Goal: Entertainment & Leisure: Consume media (video, audio)

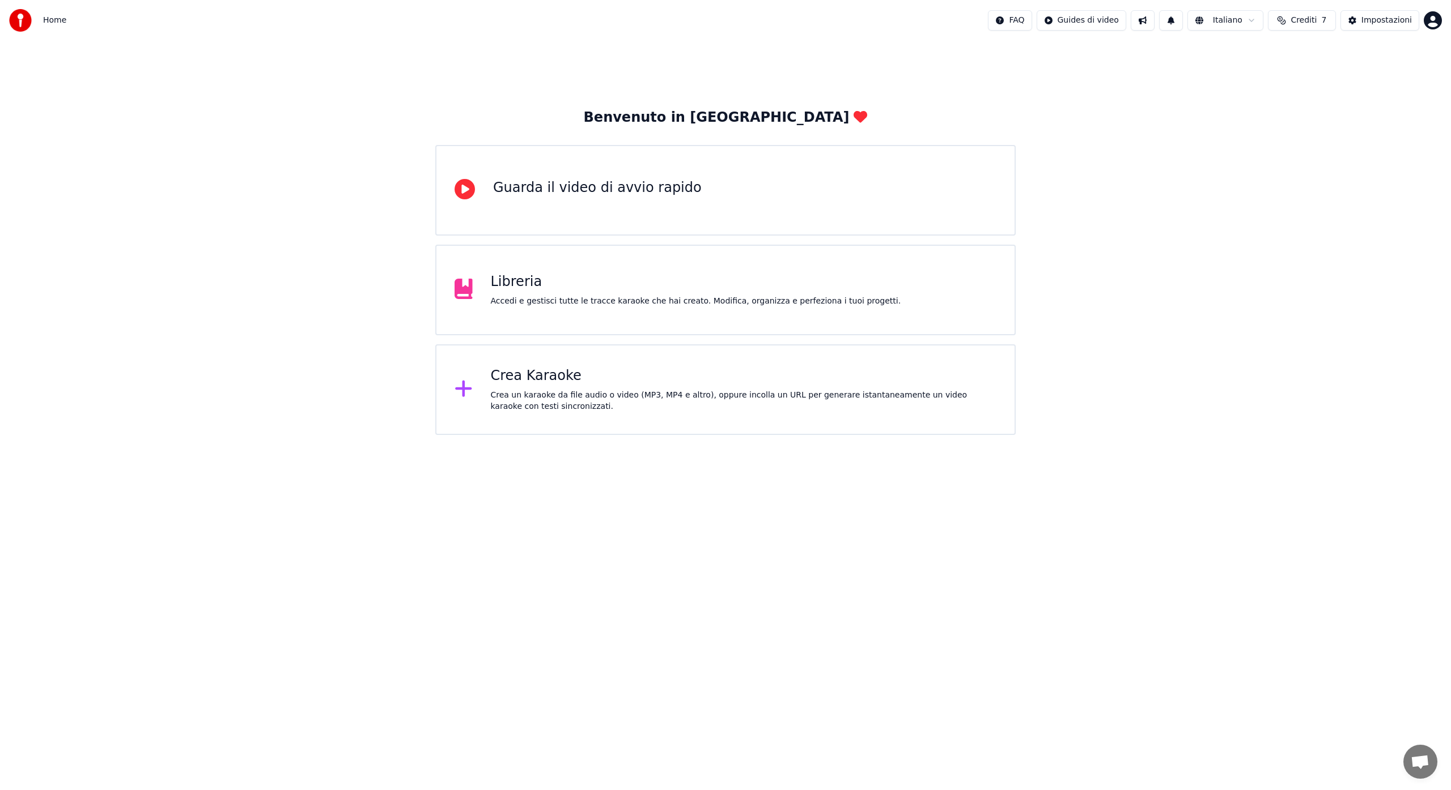
click at [496, 303] on div "Accedi e gestisci tutte le tracce karaoke che hai creato. Modifica, organizza e…" at bounding box center [696, 301] width 410 height 11
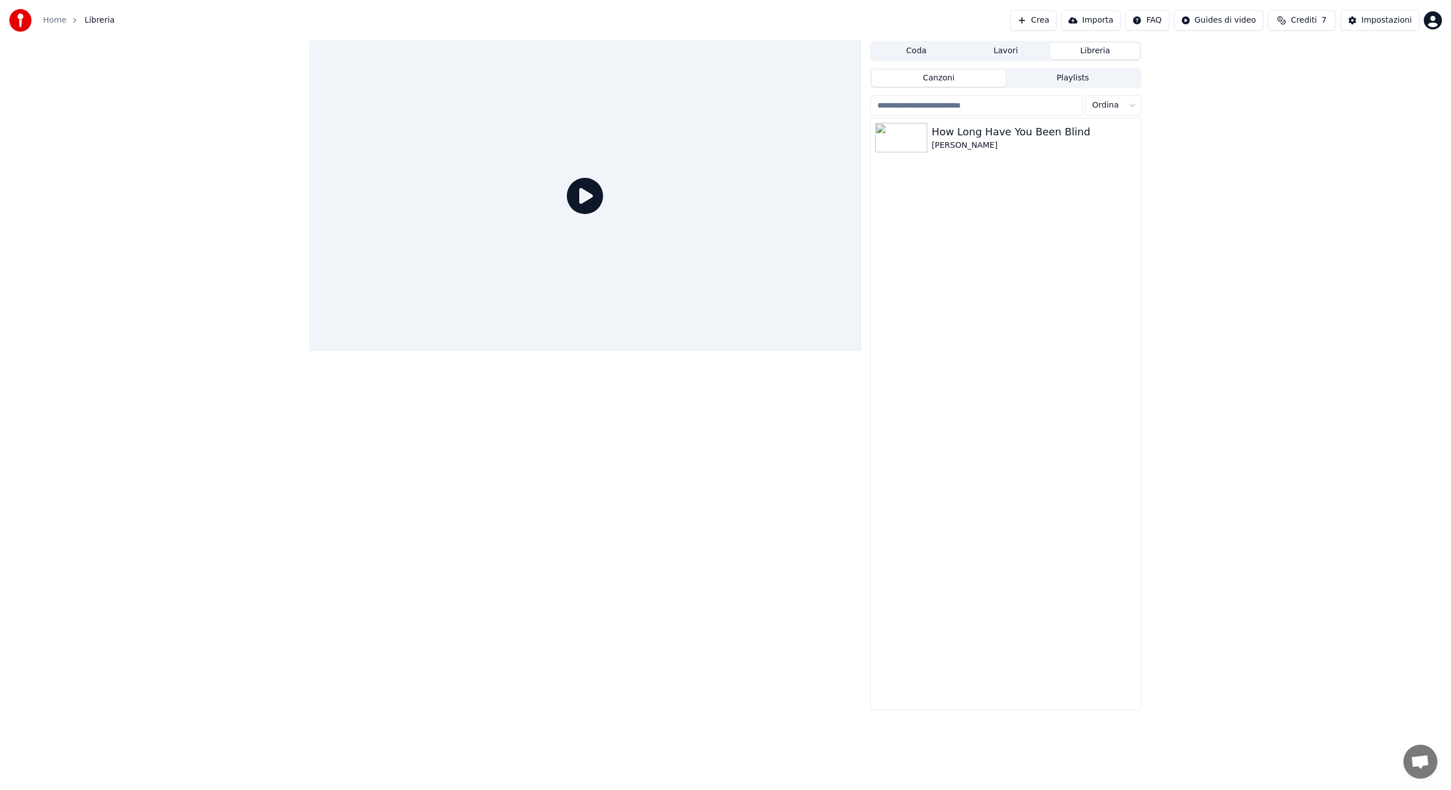
click at [586, 195] on icon at bounding box center [585, 196] width 36 height 36
click at [585, 197] on icon at bounding box center [585, 196] width 36 height 36
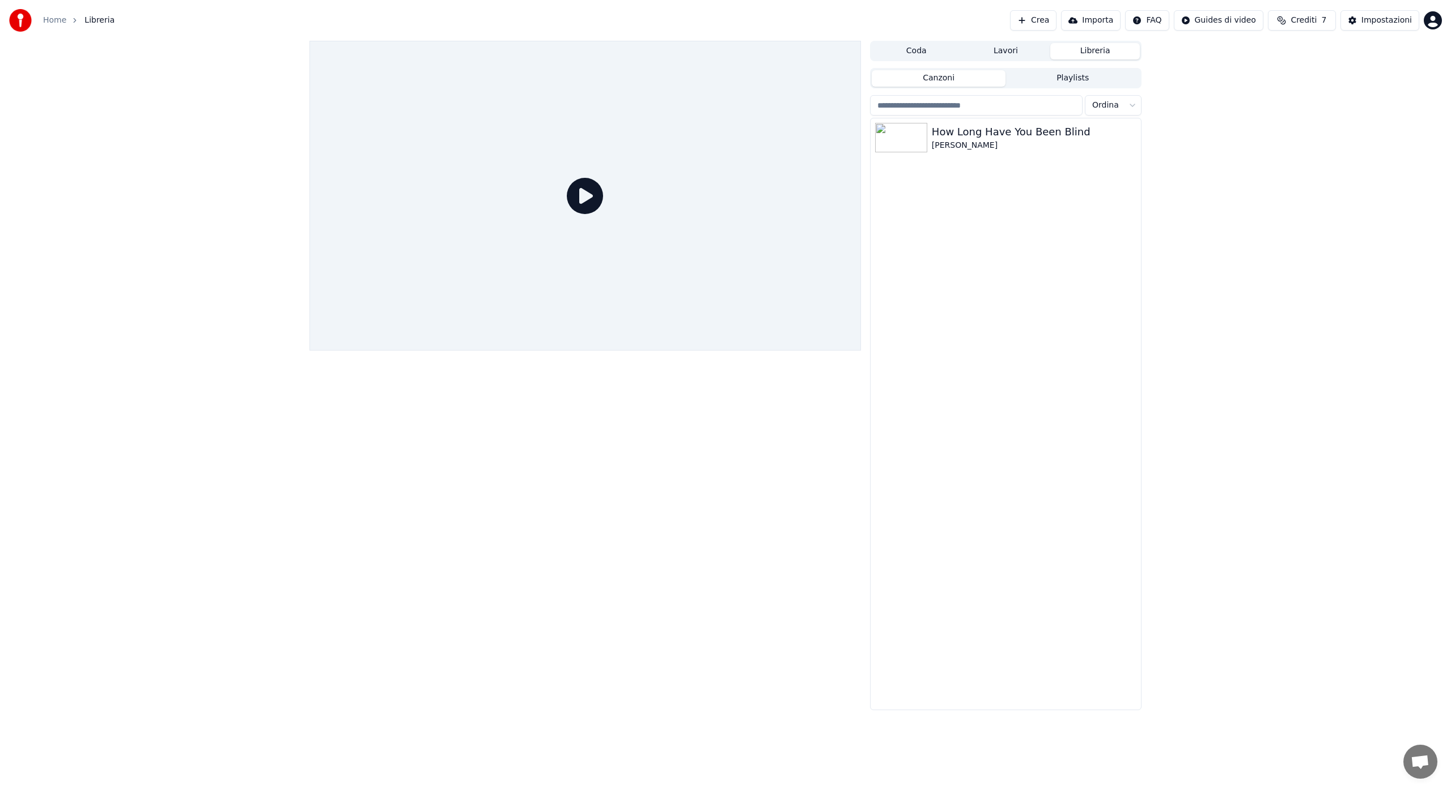
click at [585, 197] on icon at bounding box center [585, 196] width 36 height 36
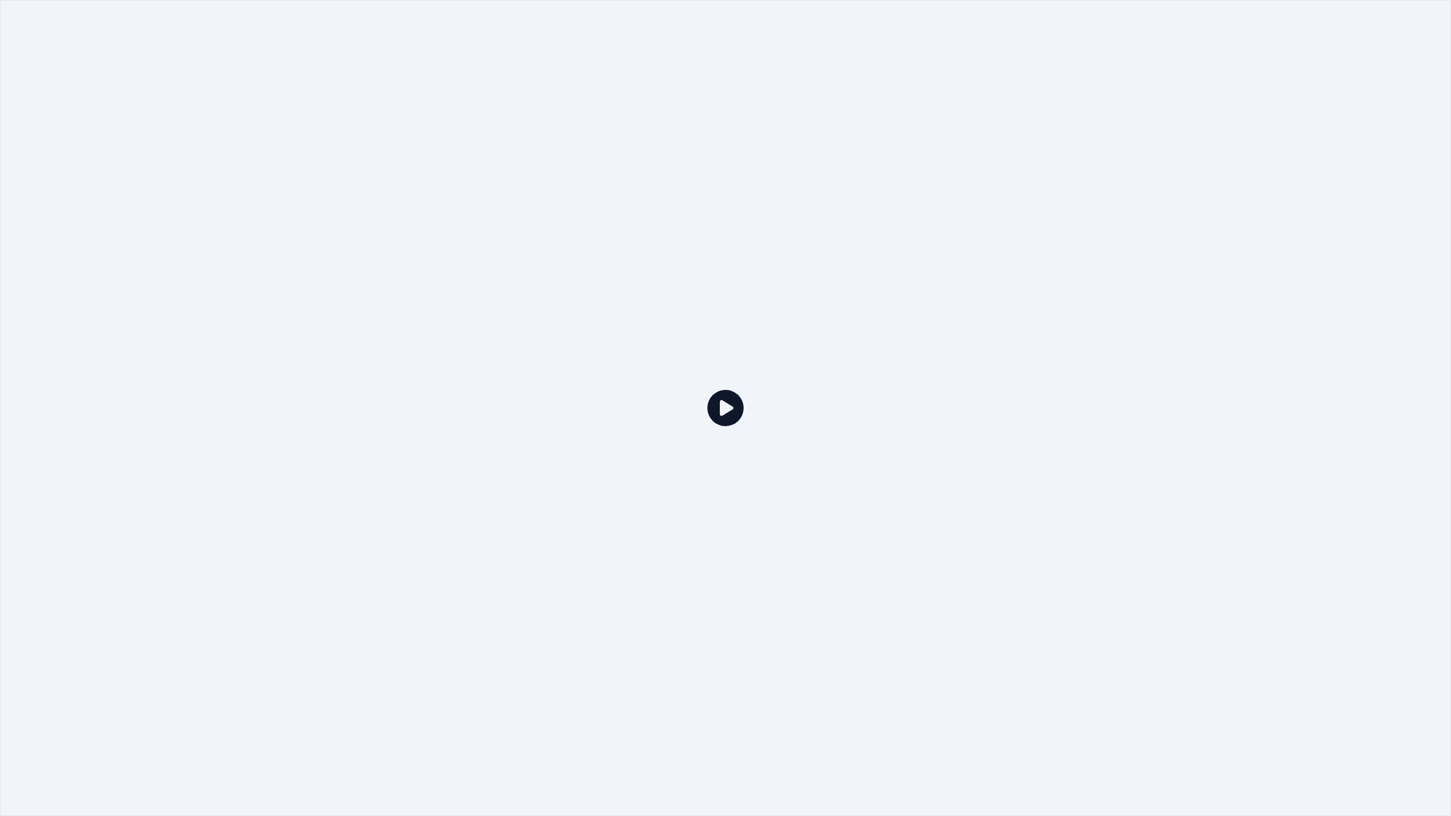
click at [728, 412] on icon at bounding box center [725, 408] width 36 height 36
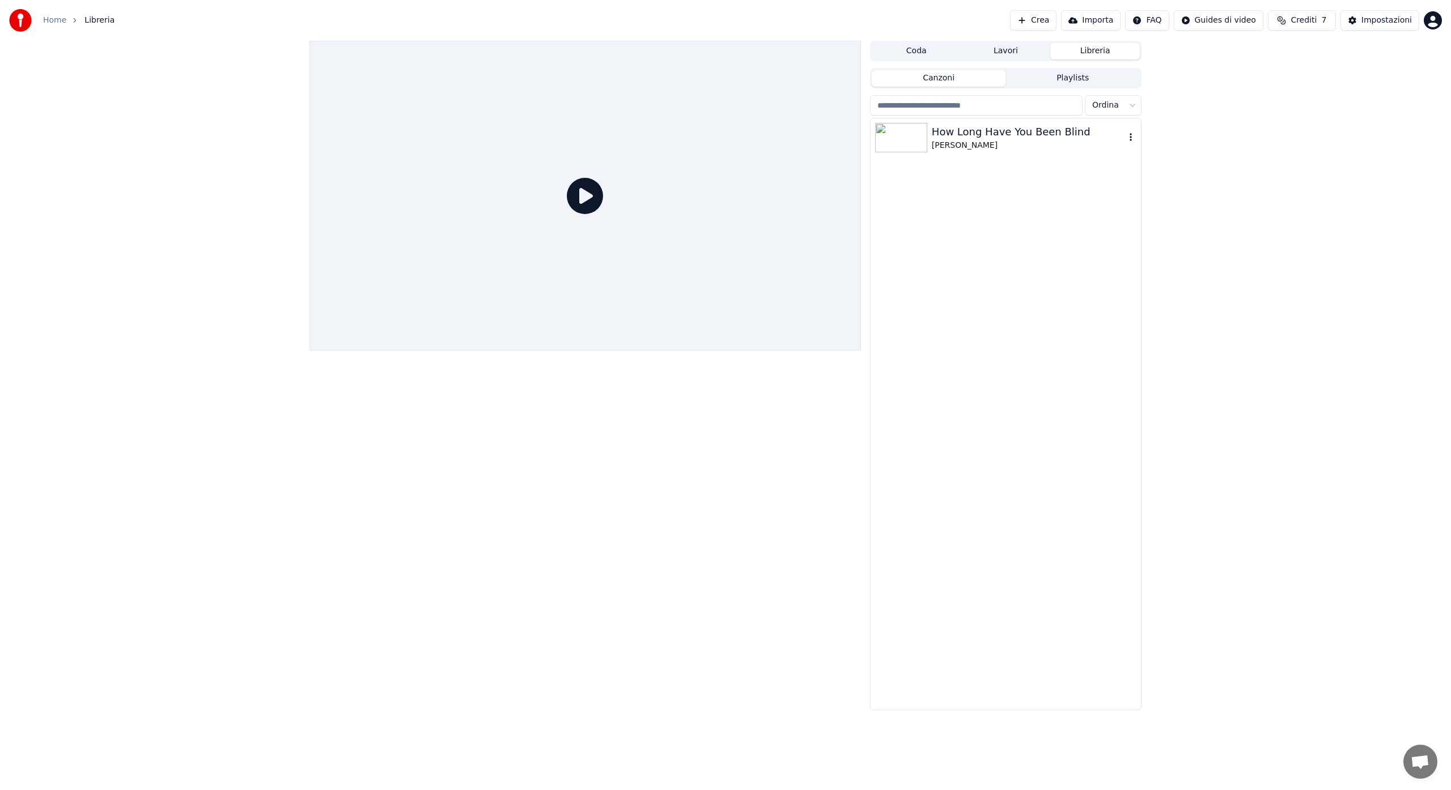
click at [943, 134] on div "How Long Have You Been Blind" at bounding box center [1028, 132] width 193 height 16
